Goal: Transaction & Acquisition: Purchase product/service

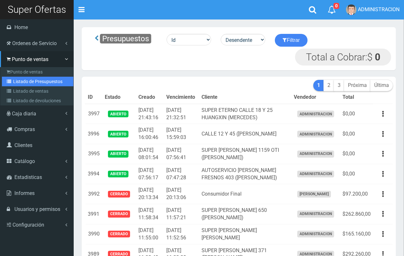
click at [27, 82] on link "Listado de Presupuestos" at bounding box center [37, 82] width 71 height 10
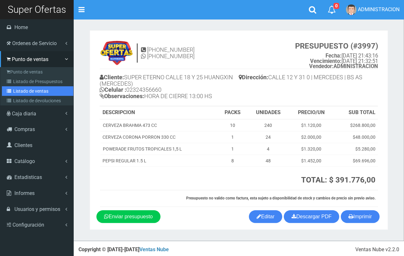
click at [22, 89] on link "Listado de ventas" at bounding box center [37, 91] width 71 height 10
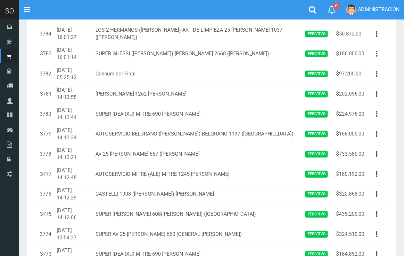
scroll to position [218, 0]
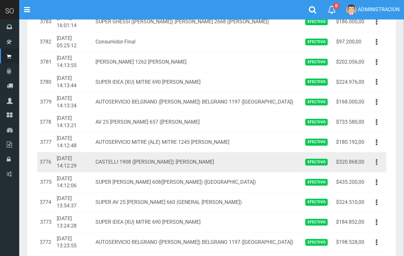
click at [378, 157] on button "button" at bounding box center [376, 162] width 14 height 11
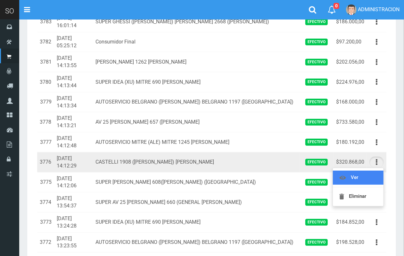
click at [369, 171] on link "Ver" at bounding box center [358, 178] width 51 height 14
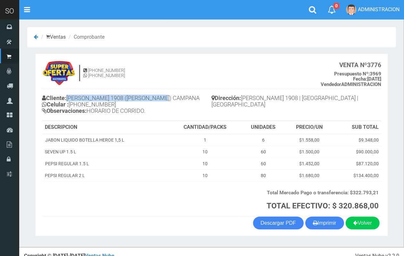
drag, startPoint x: 173, startPoint y: 97, endPoint x: 69, endPoint y: 98, distance: 104.1
click at [69, 98] on h4 "Cliente: CASTELLI 1908 (VERONICA) CAMPANA Celular : +54 9 11 5117-6926 Observac…" at bounding box center [127, 105] width 170 height 24
copy h4 "CASTELLI 1908 ([PERSON_NAME]) [PERSON_NAME]"
click at [278, 223] on link "Descargar PDF" at bounding box center [278, 223] width 51 height 13
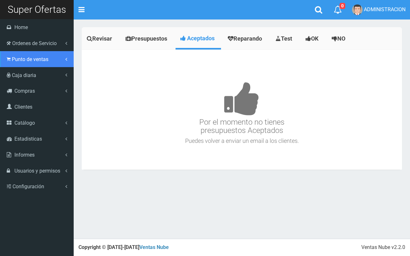
click at [15, 56] on span "Punto de ventas" at bounding box center [30, 59] width 37 height 6
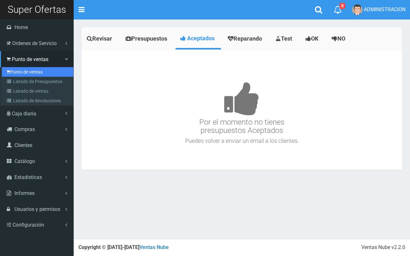
click at [19, 71] on link "Punto de ventas" at bounding box center [37, 72] width 71 height 10
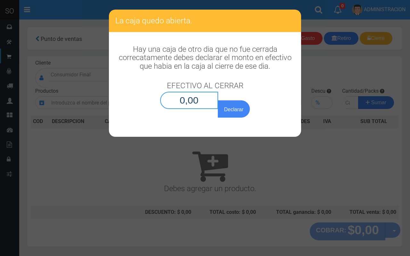
click at [212, 103] on input "0,00" at bounding box center [189, 100] width 58 height 17
type input "0,01"
click at [218, 101] on button "Declarar" at bounding box center [234, 109] width 32 height 17
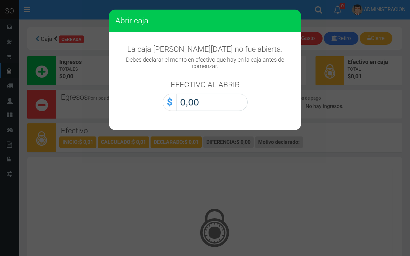
click at [227, 107] on input "0,00" at bounding box center [211, 102] width 71 height 17
type input "0,01"
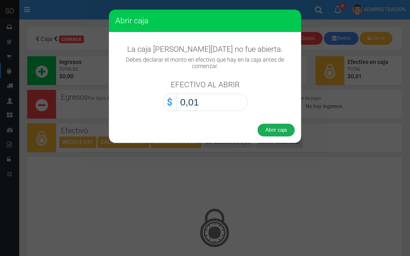
click at [271, 129] on button "Abrir caja" at bounding box center [275, 130] width 37 height 13
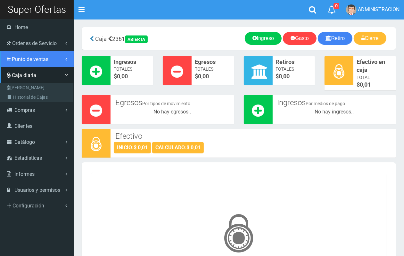
click at [12, 62] on link "Punto de ventas" at bounding box center [37, 59] width 74 height 16
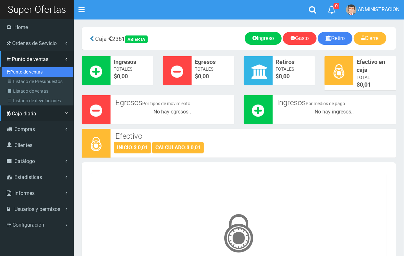
click at [15, 71] on link "Punto de ventas" at bounding box center [37, 72] width 71 height 10
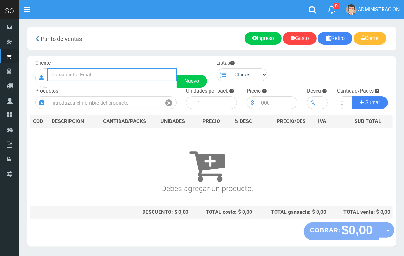
click at [143, 76] on input "text" at bounding box center [111, 75] width 129 height 13
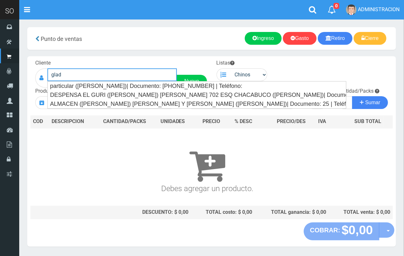
click at [111, 75] on input "glad" at bounding box center [111, 75] width 129 height 13
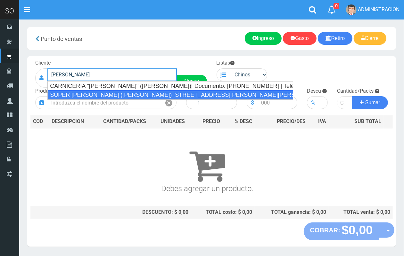
click at [122, 92] on div "SUPER GHESSI (DAMIAN) AV CAMPORA 2668 (GILES)| Documento: 45587788 | Teléfono:" at bounding box center [170, 95] width 246 height 10
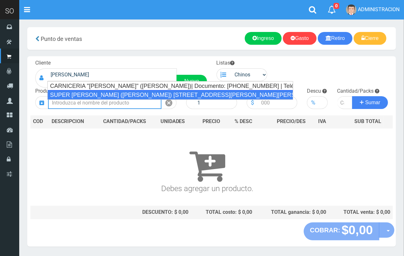
type input "SUPER GHESSI (DAMIAN) AV CAMPORA 2668 (GILES)| Documento: 45587788 | Teléfono:"
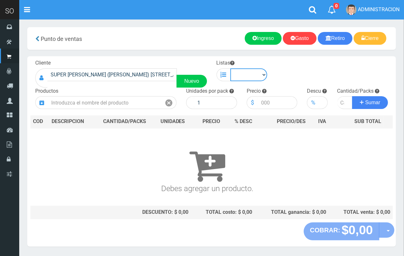
click at [252, 73] on select "Chinos . ." at bounding box center [248, 75] width 37 height 13
select select "1"
click at [230, 69] on select "Chinos . ." at bounding box center [248, 75] width 37 height 13
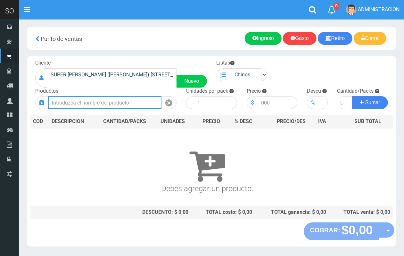
click at [121, 106] on input "text" at bounding box center [104, 102] width 113 height 13
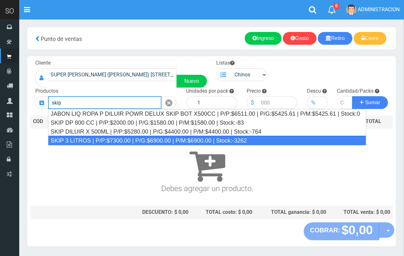
click at [141, 138] on div "SKIP 3 LITROS | P/P:$7300.00 | P/G:$6900.00 | P/M:$6900.00 | Stock:-3262" at bounding box center [207, 141] width 318 height 10
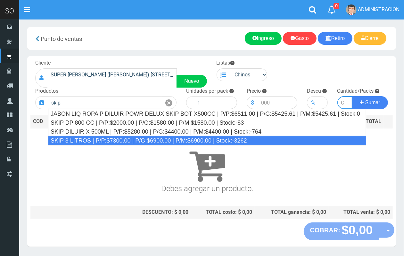
type input "SKIP 3 LITROS | P/P:$7300.00 | P/G:$6900.00 | P/M:$6900.00 | Stock:-3262"
type input "4"
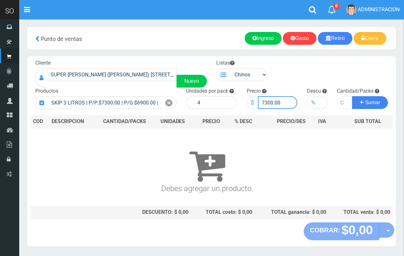
drag, startPoint x: 272, startPoint y: 104, endPoint x: 265, endPoint y: 102, distance: 7.5
click at [265, 102] on input "7300.00" at bounding box center [278, 102] width 40 height 13
type input "7600.00"
click at [340, 100] on input "number" at bounding box center [344, 102] width 15 height 13
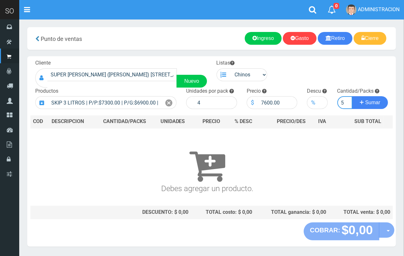
type input "5"
click at [352, 96] on button "Sumar" at bounding box center [370, 102] width 36 height 13
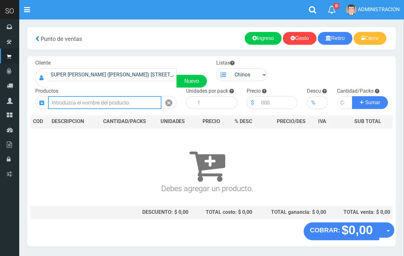
scroll to position [0, 0]
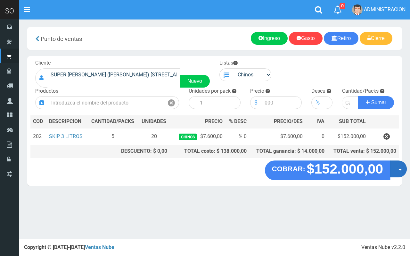
click at [397, 167] on button "Opciones" at bounding box center [398, 169] width 17 height 17
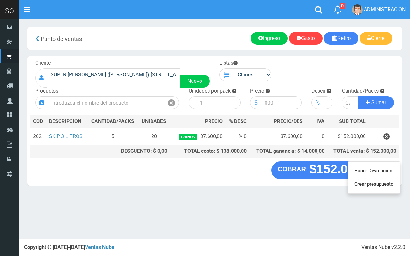
click at [240, 196] on section "× Titulo del Msj texto Mas Texto Cancelar Aceptar Punto de ventas Ingreso" at bounding box center [214, 109] width 391 height 181
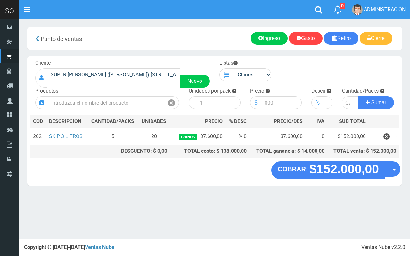
drag, startPoint x: 388, startPoint y: 137, endPoint x: 355, endPoint y: 134, distance: 33.1
click at [388, 136] on icon "button" at bounding box center [386, 136] width 6 height 11
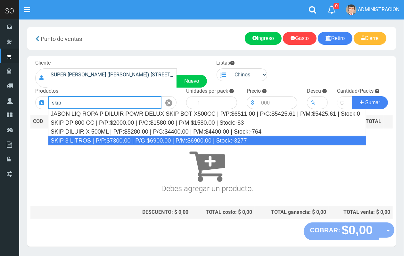
click at [129, 141] on div "SKIP 3 LITROS | P/P:$7300.00 | P/G:$6900.00 | P/M:$6900.00 | Stock:-3277" at bounding box center [207, 141] width 318 height 10
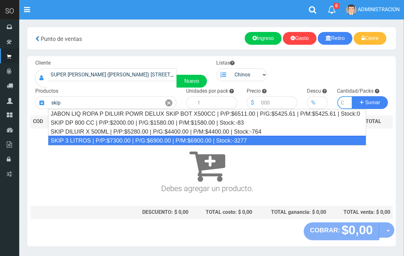
type input "SKIP 3 LITROS | P/P:$7300.00 | P/G:$6900.00 | P/M:$6900.00 | Stock:-3277"
type input "4"
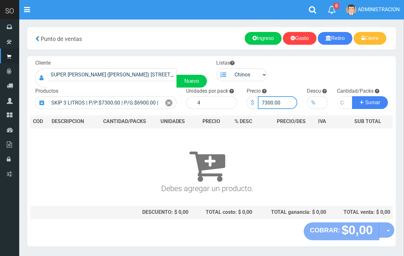
drag, startPoint x: 272, startPoint y: 102, endPoint x: 265, endPoint y: 100, distance: 7.8
click at [265, 100] on input "7300.00" at bounding box center [278, 102] width 40 height 13
click at [270, 101] on input "7450.00" at bounding box center [278, 102] width 40 height 13
type input "7400.00"
click at [341, 103] on input "number" at bounding box center [344, 102] width 15 height 13
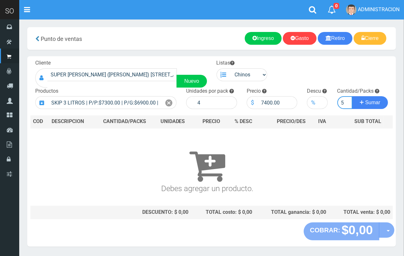
scroll to position [0, 1]
type input "5"
click at [352, 96] on button "Sumar" at bounding box center [370, 102] width 36 height 13
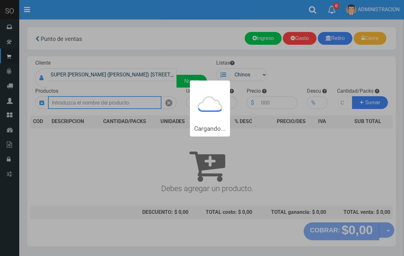
scroll to position [0, 0]
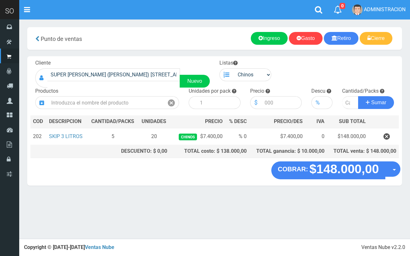
click at [403, 178] on section "× Titulo del Msj texto Mas Texto Cancelar Aceptar Punto de ventas Ingreso" at bounding box center [214, 109] width 391 height 181
click at [401, 172] on div "COBRAR: $148.000,00 Opciones Hacer Devolucion Crear presupuesto" at bounding box center [214, 174] width 375 height 24
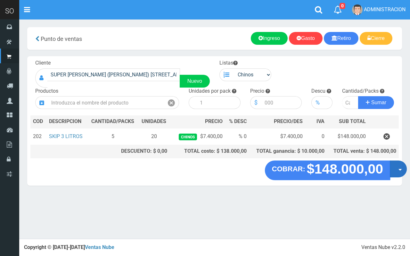
click at [398, 170] on button "Opciones" at bounding box center [398, 169] width 17 height 17
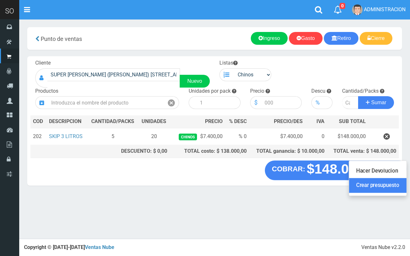
click at [388, 191] on link "Crear presupuesto" at bounding box center [377, 186] width 57 height 15
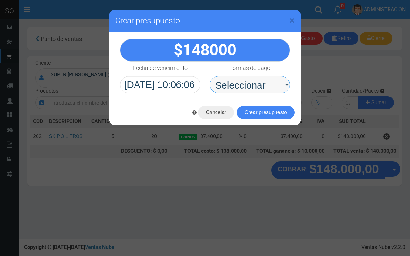
drag, startPoint x: 227, startPoint y: 85, endPoint x: 228, endPoint y: 91, distance: 5.2
click at [227, 85] on select "Seleccionar Efectivo Tarjeta de Crédito Depósito Débito" at bounding box center [250, 84] width 80 height 17
select select "Efectivo"
click at [210, 76] on select "Seleccionar Efectivo Tarjeta de Crédito Depósito Débito" at bounding box center [250, 84] width 80 height 17
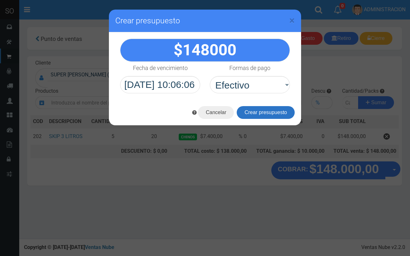
click at [249, 108] on button "Crear presupuesto" at bounding box center [266, 112] width 58 height 13
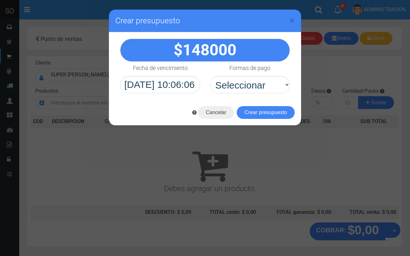
click at [295, 20] on div "× Crear presupuesto" at bounding box center [205, 21] width 192 height 23
click at [291, 19] on span "×" at bounding box center [291, 20] width 5 height 12
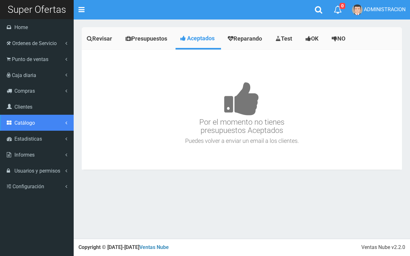
click at [30, 127] on link "Catálogo" at bounding box center [37, 123] width 74 height 16
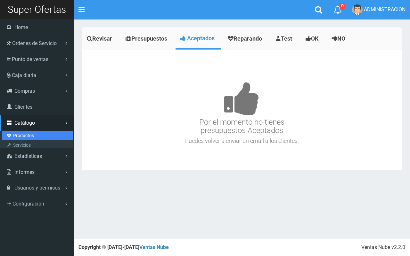
click at [30, 134] on link "Productos" at bounding box center [37, 136] width 71 height 10
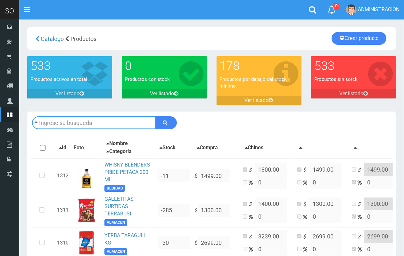
click at [82, 120] on input "text" at bounding box center [94, 123] width 124 height 13
type input "skip"
click at [155, 117] on button "submit" at bounding box center [165, 123] width 21 height 13
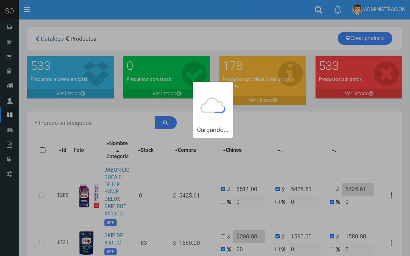
type input "skip"
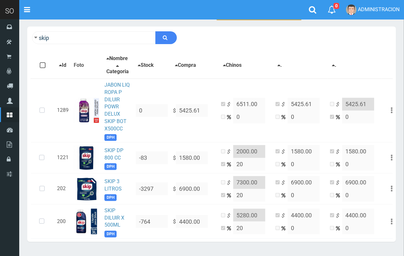
scroll to position [86, 0]
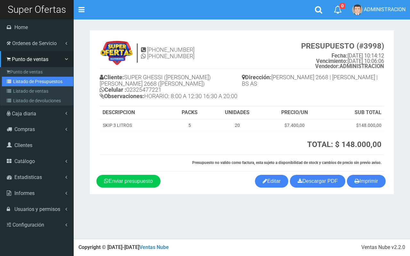
click at [17, 80] on link "Listado de Presupuestos" at bounding box center [37, 82] width 71 height 10
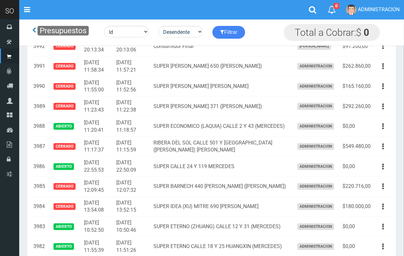
scroll to position [202, 0]
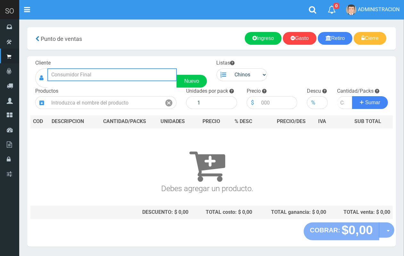
click at [96, 73] on input "text" at bounding box center [111, 75] width 129 height 13
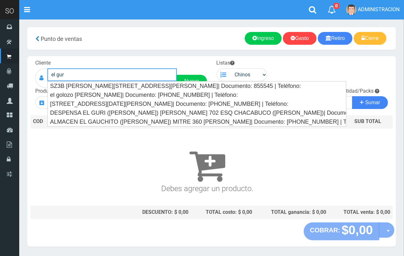
type input "el gury"
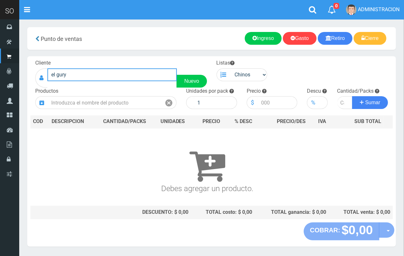
drag, startPoint x: 110, startPoint y: 76, endPoint x: 42, endPoint y: 70, distance: 67.8
click at [42, 70] on div "el gury Nuevo" at bounding box center [121, 78] width 172 height 19
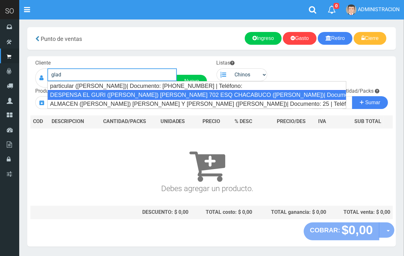
click at [76, 95] on div "DESPENSA EL GURI ([PERSON_NAME]) [PERSON_NAME] 702 ESQ CHACABUCO ([PERSON_NAME]…" at bounding box center [196, 95] width 299 height 10
type input "DESPENSA EL GURI ([PERSON_NAME]) [PERSON_NAME] 702 ESQ CHACABUCO ([PERSON_NAME]…"
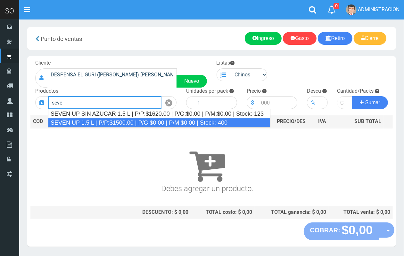
click at [115, 124] on div "SEVEN UP 1.5 L | P/P:$1500.00 | P/G:$0.00 | P/M:$0.00 | Stock:-400" at bounding box center [159, 123] width 222 height 10
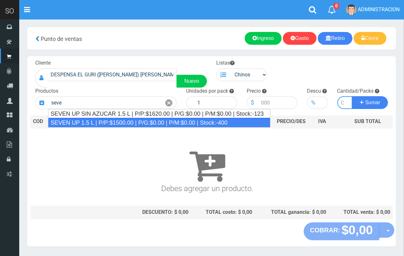
type input "SEVEN UP 1.5 L | P/P:$1500.00 | P/G:$0.00 | P/M:$0.00 | Stock:-400"
type input "6"
type input "1500.00"
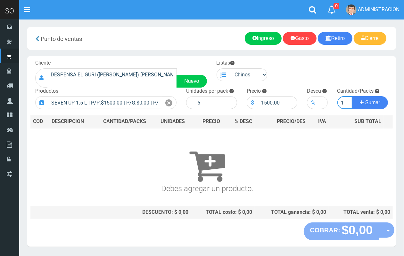
scroll to position [0, 1]
type input "1"
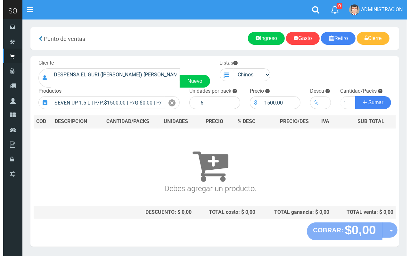
scroll to position [0, 0]
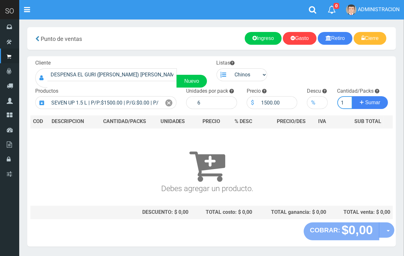
click at [352, 96] on button "Sumar" at bounding box center [370, 102] width 36 height 13
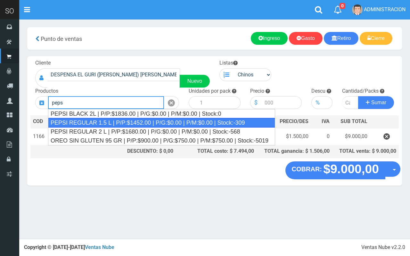
click at [122, 124] on div "PEPSI REGULAR 1.5 L | P/P:$1452.00 | P/G:$0.00 | P/M:$0.00 | Stock:-309" at bounding box center [161, 123] width 227 height 10
type input "PEPSI REGULAR 1.5 L | P/P:$1452.00 | P/G:$0.00 | P/M:$0.00 | Stock:-309"
type input "6"
type input "1452.00"
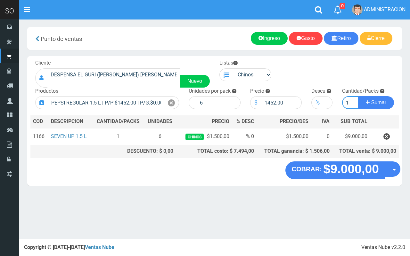
type input "1"
click at [358, 96] on button "Sumar" at bounding box center [376, 102] width 36 height 13
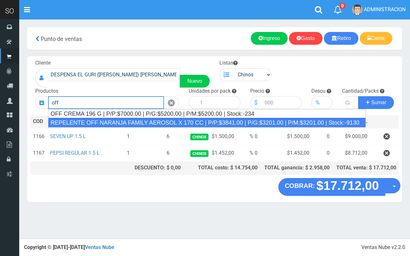
click at [140, 120] on div "REPELENTE OFF NARANJA FAMILY AEROSOL X 170 CC | P/P:$3841.00 | P/G:$3201.00 | P…" at bounding box center [207, 123] width 318 height 10
type input "REPELENTE OFF NARANJA FAMILY AEROSOL X 170 CC | P/P:$3841.00 | P/G:$3201.00 | P…"
type input "12"
type input "3841.00"
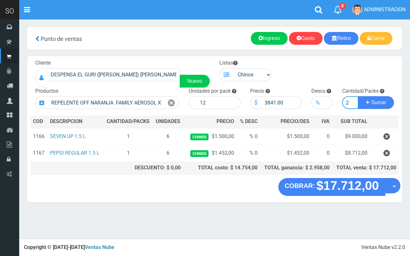
type input "2"
click at [358, 96] on button "Sumar" at bounding box center [376, 102] width 36 height 13
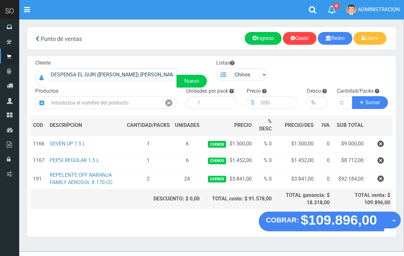
click at [399, 223] on button "Opciones" at bounding box center [392, 220] width 17 height 17
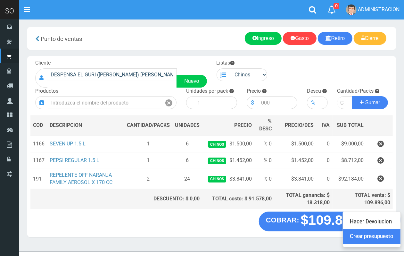
click at [378, 237] on link "Crear presupuesto" at bounding box center [371, 237] width 57 height 15
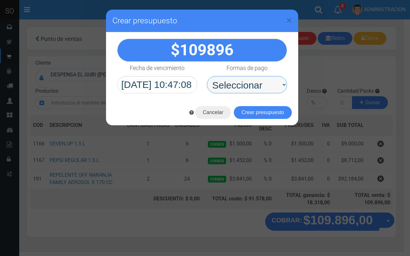
click at [258, 81] on select "Seleccionar Efectivo Tarjeta de Crédito Depósito Débito" at bounding box center [247, 84] width 80 height 17
select select "Efectivo"
click at [207, 76] on select "Seleccionar Efectivo Tarjeta de Crédito Depósito Débito" at bounding box center [247, 84] width 80 height 17
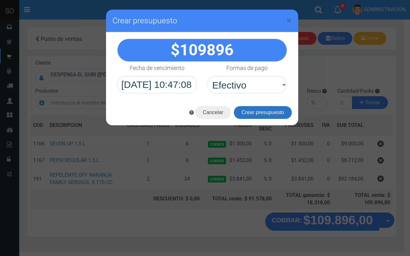
click at [264, 110] on button "Crear presupuesto" at bounding box center [263, 112] width 58 height 13
